Goal: Transaction & Acquisition: Download file/media

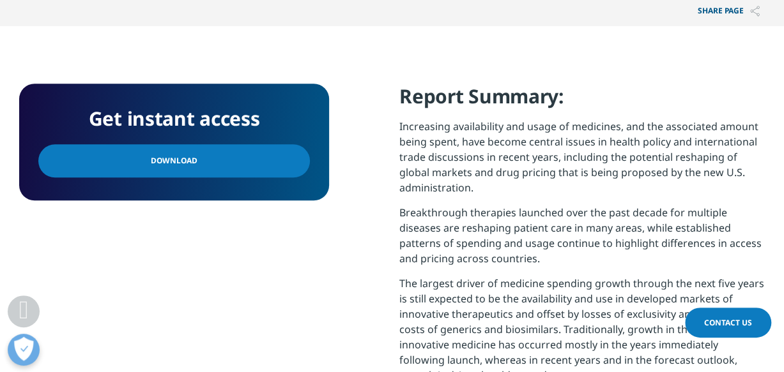
scroll to position [496, 0]
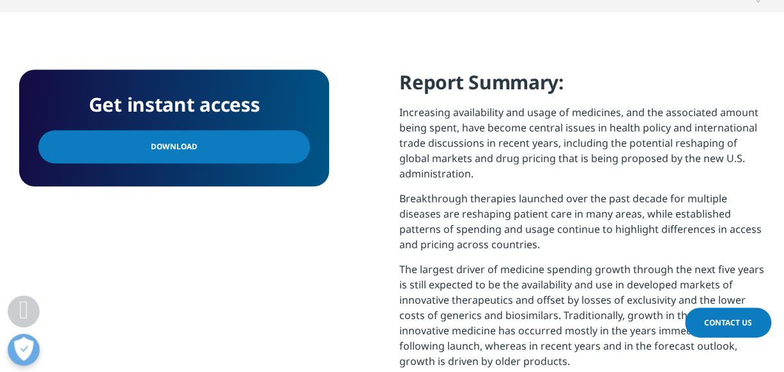
click at [230, 142] on link "Download" at bounding box center [174, 146] width 272 height 33
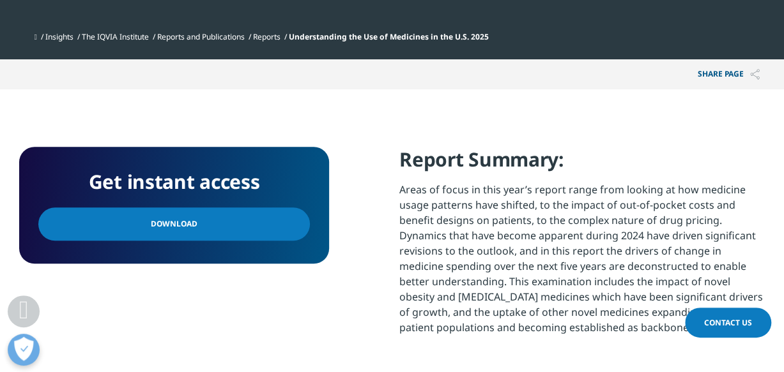
scroll to position [473, 0]
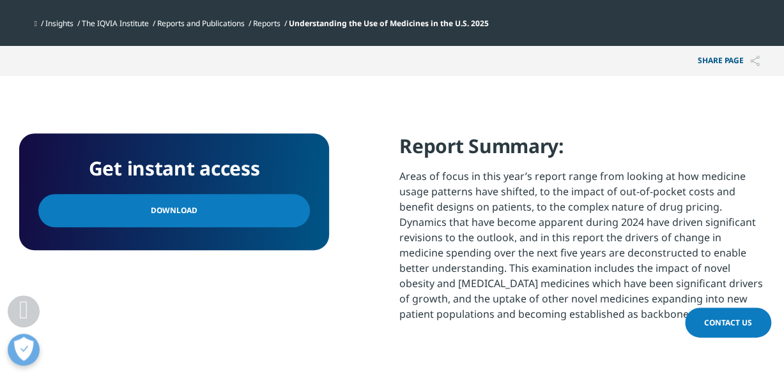
click at [234, 215] on link "Download" at bounding box center [174, 210] width 272 height 33
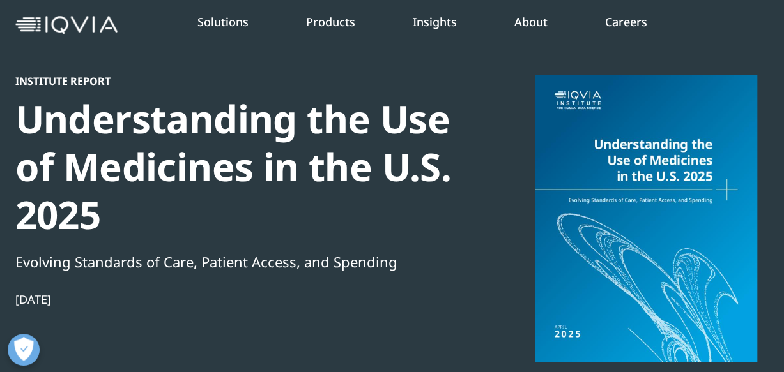
scroll to position [57, 0]
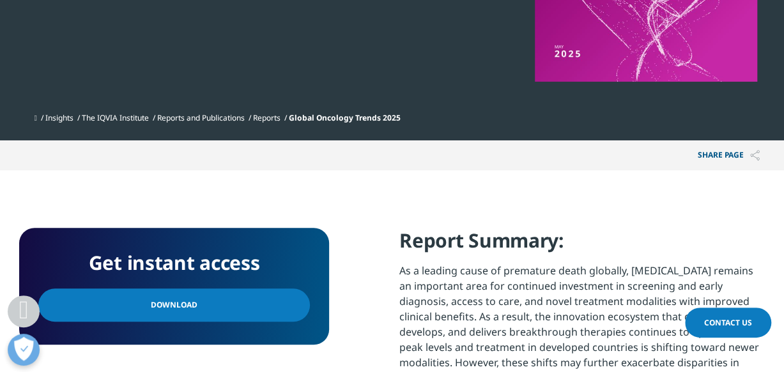
scroll to position [379, 0]
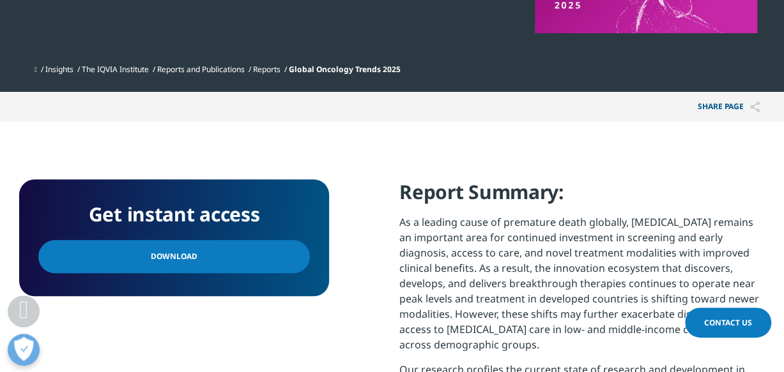
click at [258, 250] on link "Download" at bounding box center [174, 256] width 272 height 33
